Goal: Task Accomplishment & Management: Complete application form

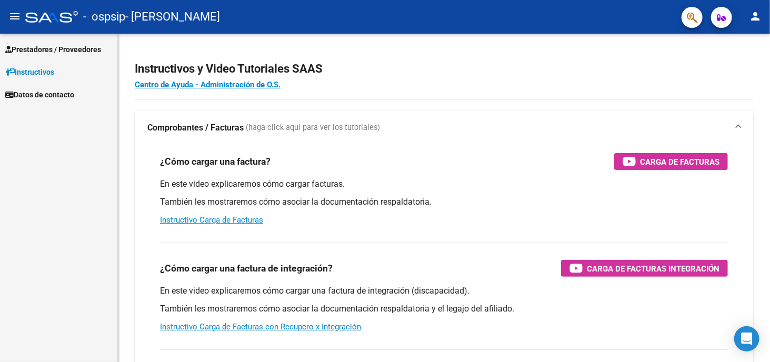
click at [38, 70] on span "Instructivos" at bounding box center [29, 72] width 49 height 12
click at [49, 50] on span "Prestadores / Proveedores" at bounding box center [53, 50] width 96 height 12
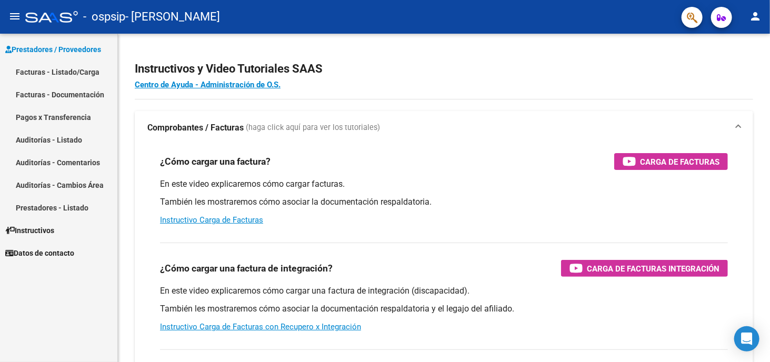
click at [51, 69] on link "Facturas - Listado/Carga" at bounding box center [58, 72] width 117 height 23
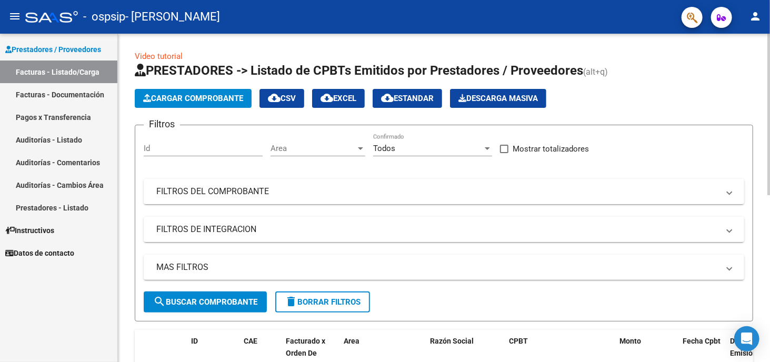
click at [163, 138] on div "Id" at bounding box center [203, 145] width 119 height 23
click at [242, 102] on span "Cargar Comprobante" at bounding box center [193, 98] width 100 height 9
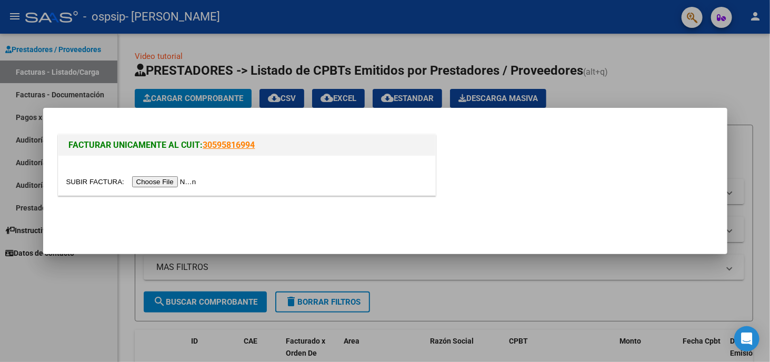
click at [174, 176] on div at bounding box center [246, 182] width 361 height 12
click at [182, 181] on input "file" at bounding box center [132, 181] width 133 height 11
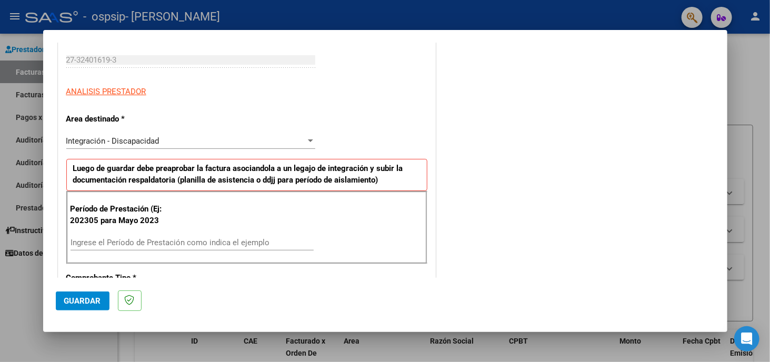
scroll to position [211, 0]
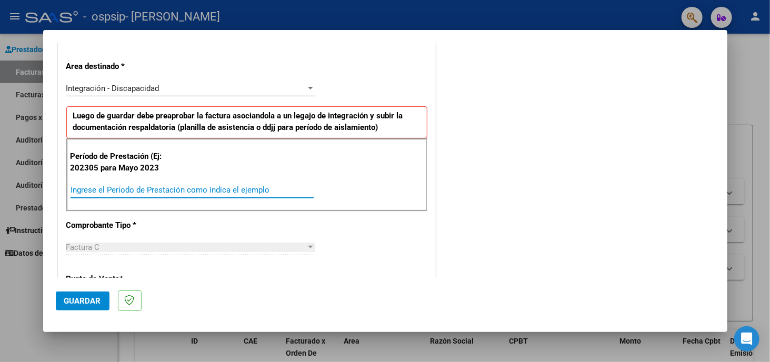
click at [182, 186] on input "Ingrese el Período de Prestación como indica el ejemplo" at bounding box center [192, 189] width 243 height 9
type input "202507"
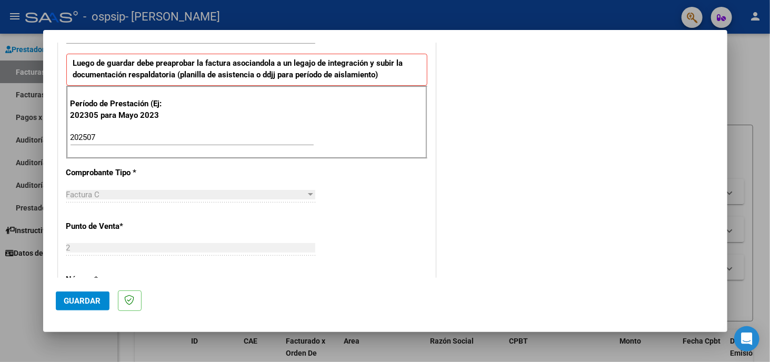
click at [182, 190] on div "Factura C" at bounding box center [186, 194] width 240 height 9
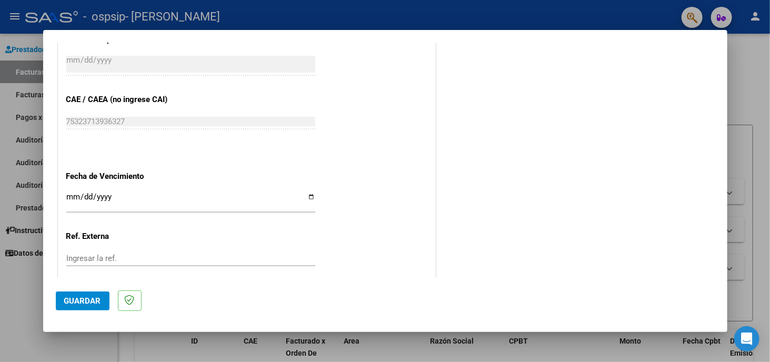
scroll to position [632, 0]
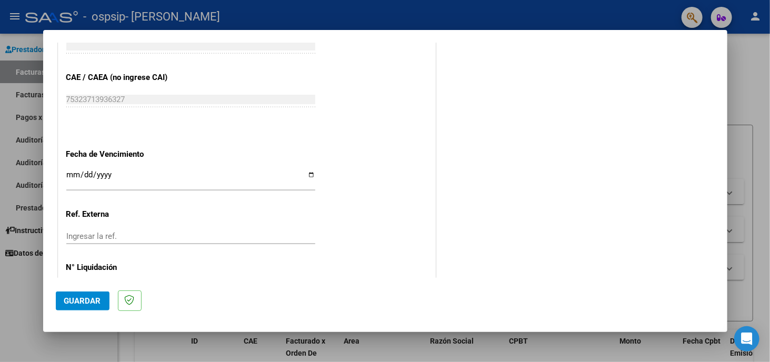
click at [66, 172] on input "Ingresar la fecha" at bounding box center [190, 179] width 249 height 17
type input "[DATE]"
click at [216, 248] on div "Ingresar la ref." at bounding box center [190, 242] width 249 height 26
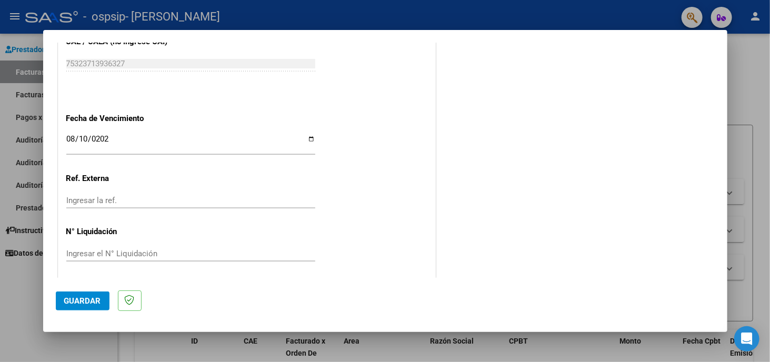
click at [94, 304] on span "Guardar" at bounding box center [82, 300] width 37 height 9
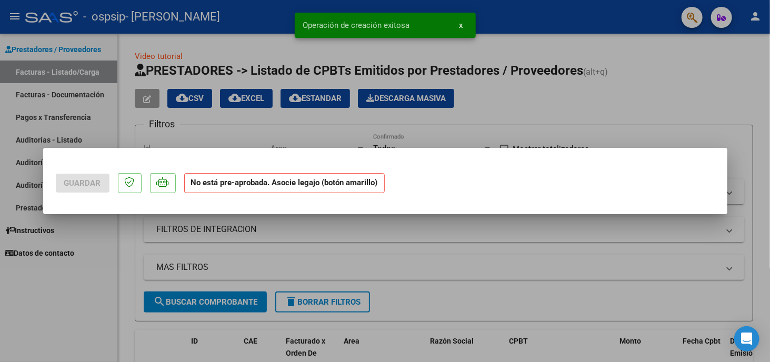
scroll to position [0, 0]
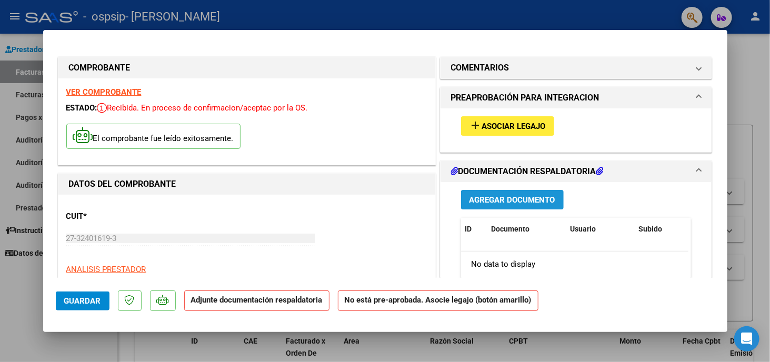
click at [535, 199] on span "Agregar Documento" at bounding box center [513, 199] width 86 height 9
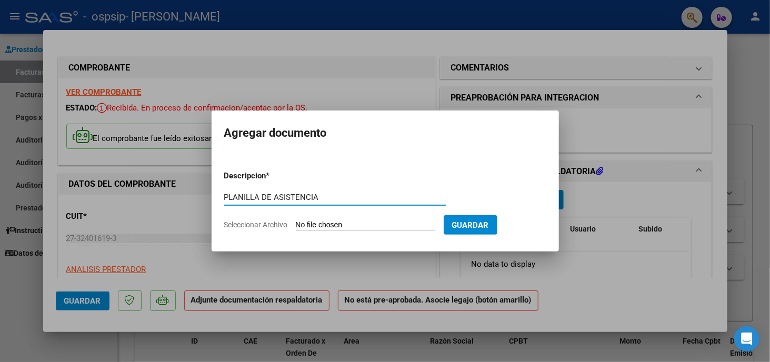
type input "PLANILLA DE ASISTENCIA"
click at [396, 224] on input "Seleccionar Archivo" at bounding box center [366, 226] width 140 height 10
type input "C:\fakepath\CONEJERO PA JULIO25.pdf"
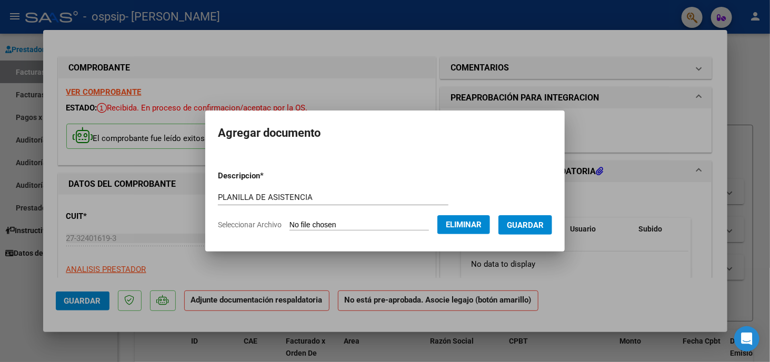
click at [533, 223] on span "Guardar" at bounding box center [525, 225] width 37 height 9
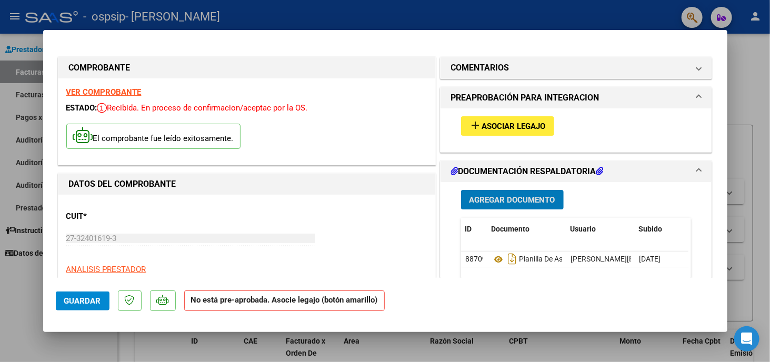
click at [750, 93] on div at bounding box center [385, 181] width 770 height 362
type input "$ 0,00"
